Goal: Task Accomplishment & Management: Use online tool/utility

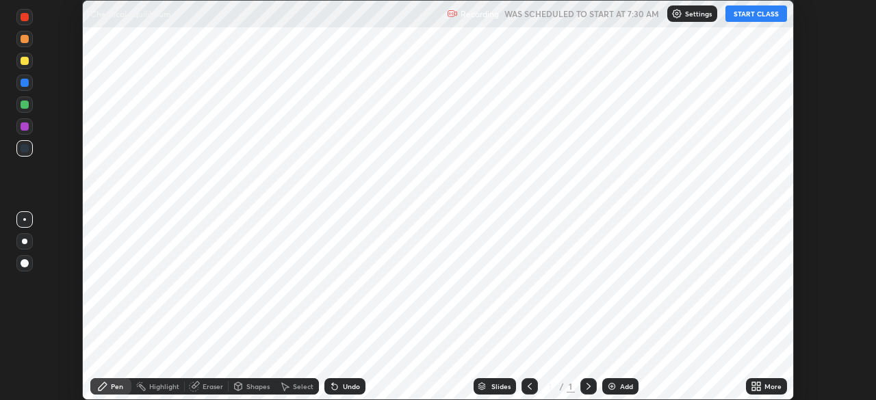
scroll to position [400, 875]
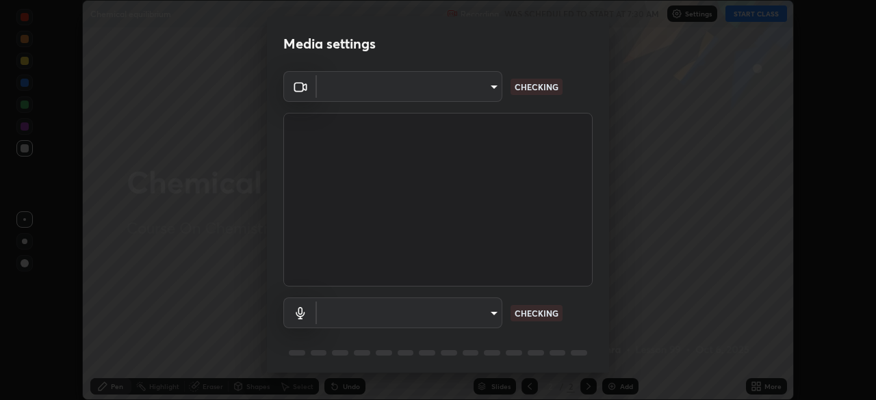
click at [432, 317] on body "Erase all Chemical equilibrium Recording WAS SCHEDULED TO START AT 7:30 AM Sett…" at bounding box center [438, 200] width 876 height 400
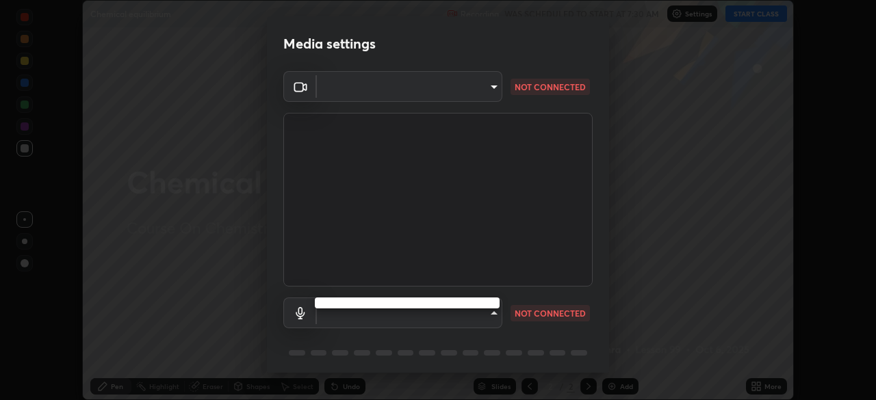
type input "39f420a8f8d33af7ad545f4bd8c914354ee6fe31ce268cb5502dc7cf40be593a"
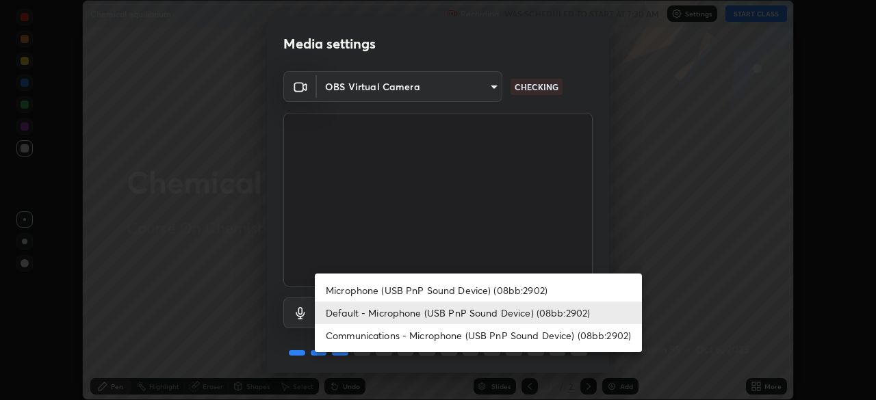
click at [380, 335] on li "Communications - Microphone (USB PnP Sound Device) (08bb:2902)" at bounding box center [478, 335] width 327 height 23
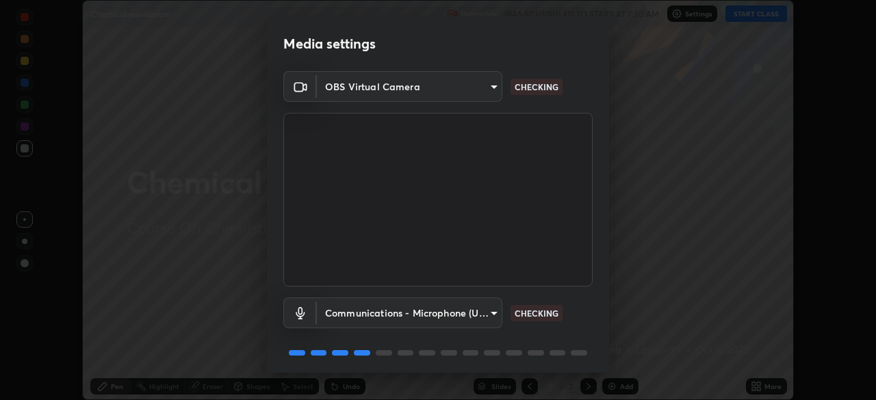
click at [377, 315] on body "Erase all Chemical equilibrium Recording WAS SCHEDULED TO START AT 7:30 AM Sett…" at bounding box center [438, 200] width 876 height 400
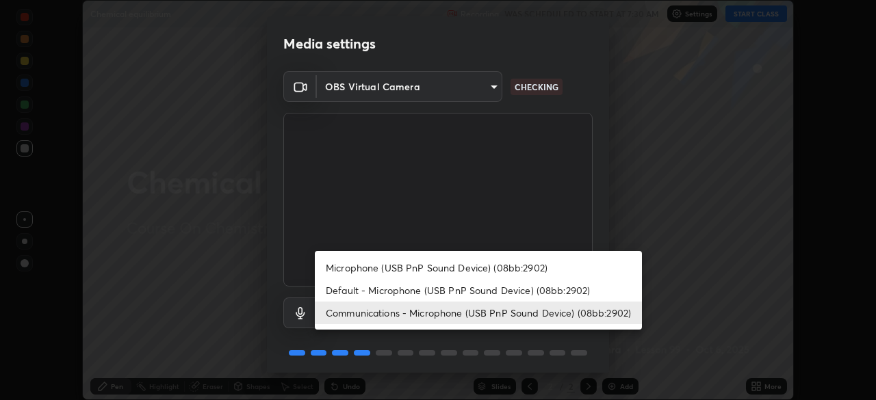
click at [362, 292] on li "Default - Microphone (USB PnP Sound Device) (08bb:2902)" at bounding box center [478, 290] width 327 height 23
type input "default"
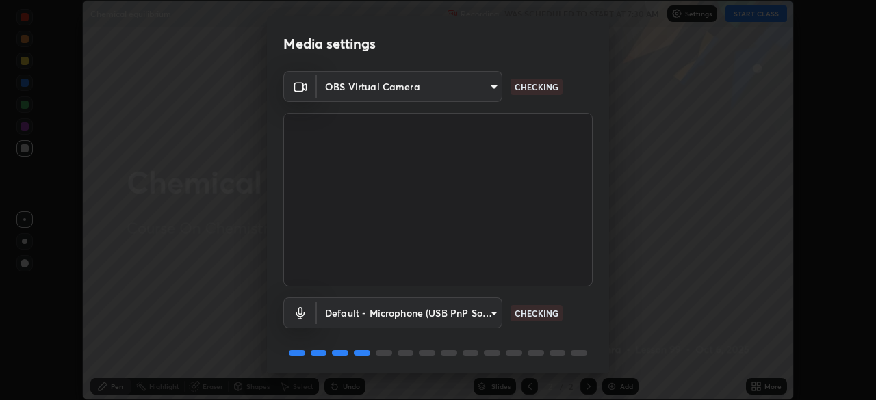
scroll to position [49, 0]
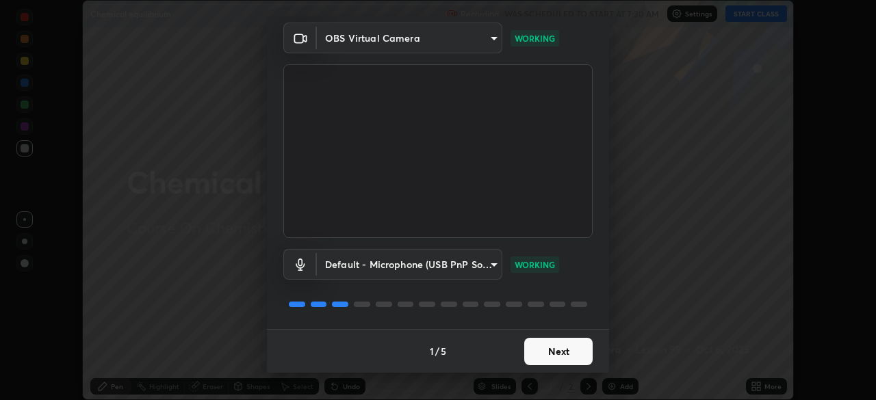
click at [547, 348] on button "Next" at bounding box center [558, 351] width 68 height 27
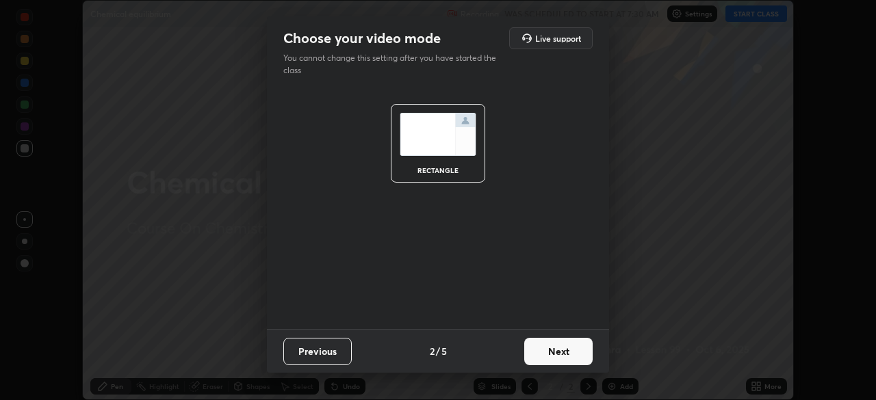
scroll to position [0, 0]
click at [549, 349] on button "Next" at bounding box center [558, 351] width 68 height 27
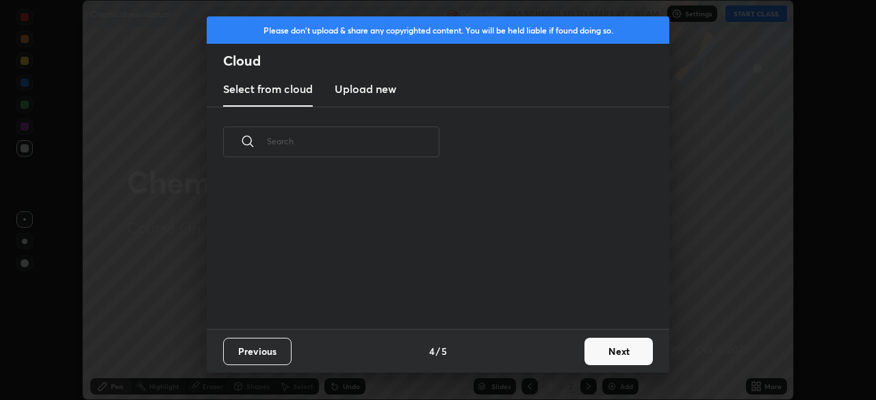
click at [606, 350] on button "Next" at bounding box center [618, 351] width 68 height 27
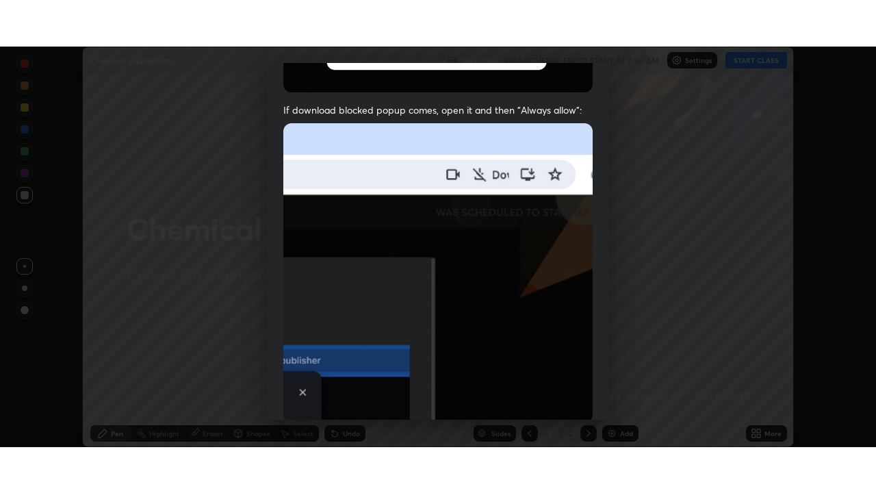
scroll to position [328, 0]
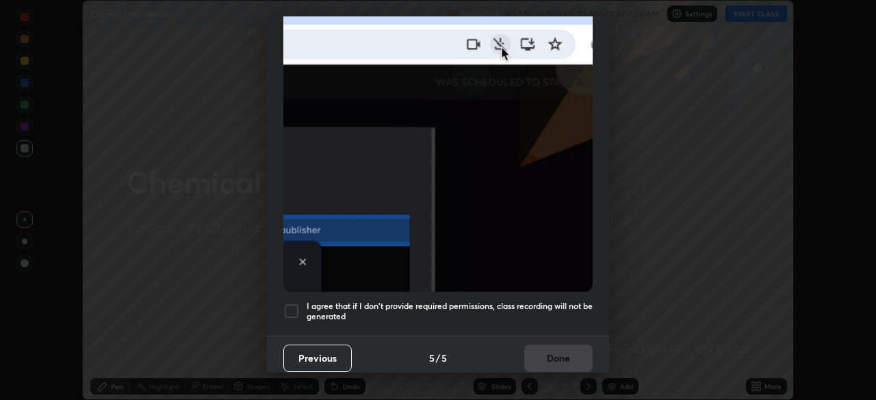
click at [454, 307] on h5 "I agree that if I don't provide required permissions, class recording will not …" at bounding box center [450, 311] width 286 height 21
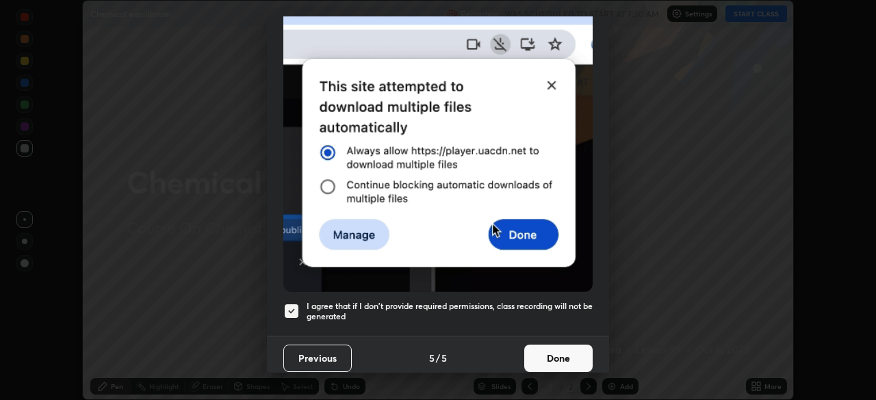
click at [545, 348] on button "Done" at bounding box center [558, 358] width 68 height 27
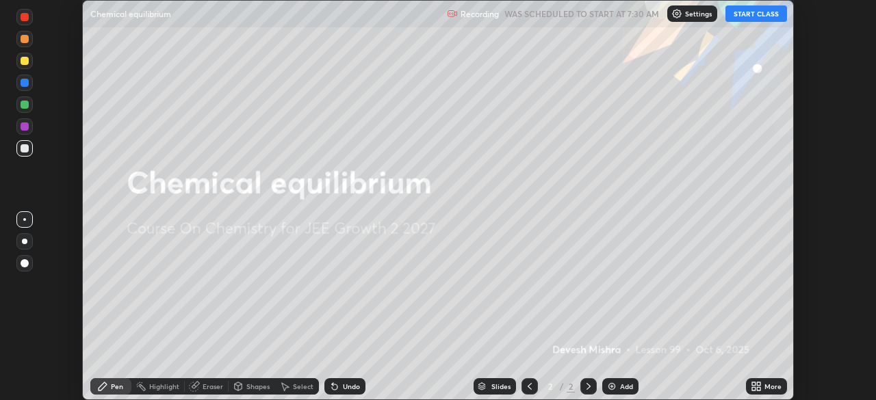
click at [743, 14] on button "START CLASS" at bounding box center [756, 13] width 62 height 16
click at [757, 384] on icon at bounding box center [758, 383] width 3 height 3
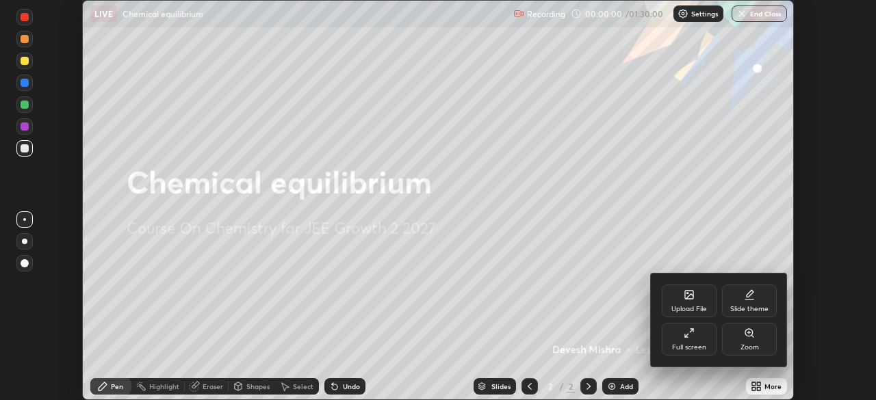
click at [690, 341] on div "Full screen" at bounding box center [689, 339] width 55 height 33
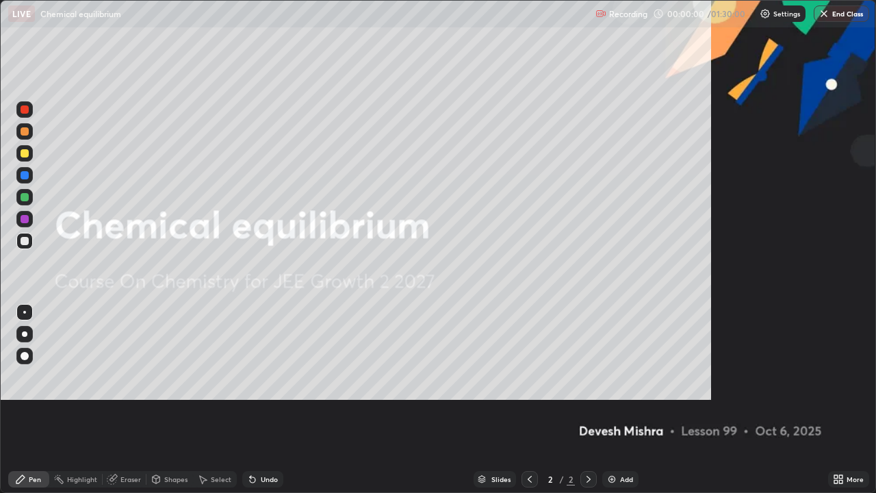
scroll to position [493, 876]
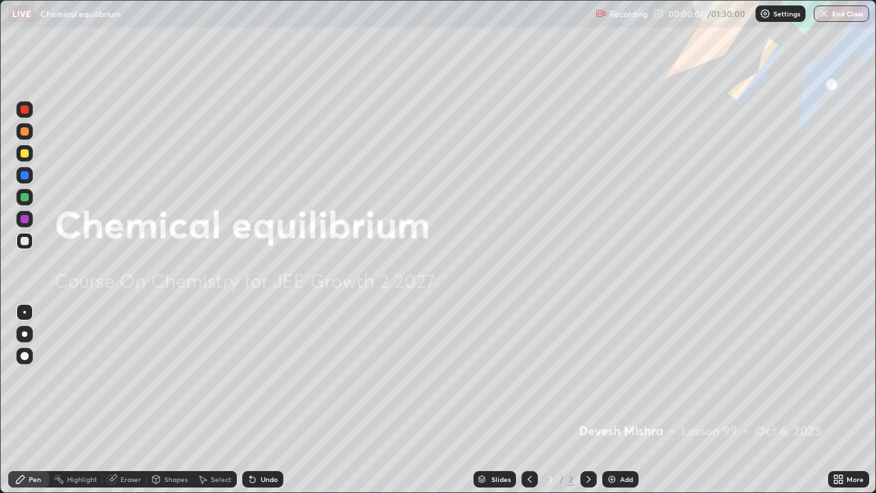
click at [608, 400] on img at bounding box center [611, 478] width 11 height 11
